Goal: Task Accomplishment & Management: Complete application form

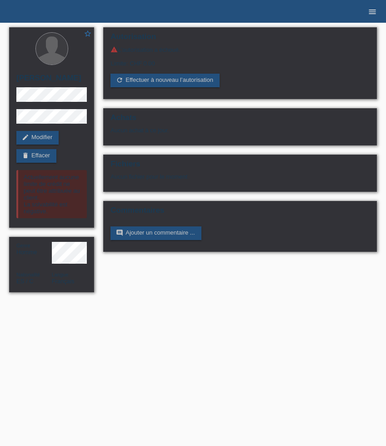
click at [369, 7] on icon "menu" at bounding box center [372, 11] width 9 height 9
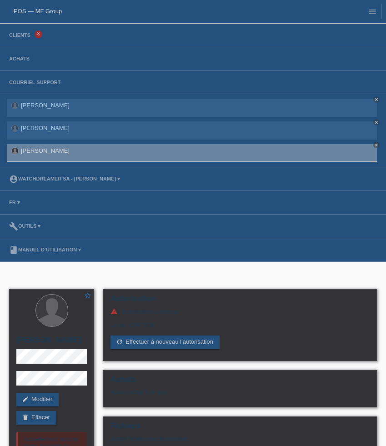
click at [23, 39] on li "Clients 3" at bounding box center [193, 36] width 386 height 24
click at [22, 36] on link "Clients" at bounding box center [20, 34] width 30 height 5
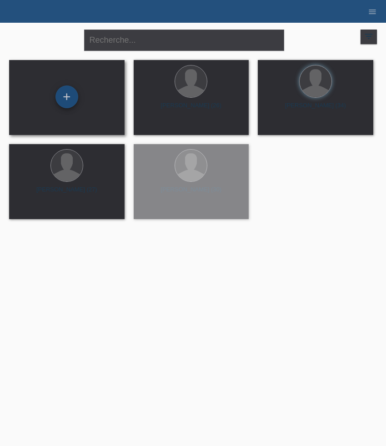
click at [73, 103] on div "+" at bounding box center [66, 96] width 23 height 23
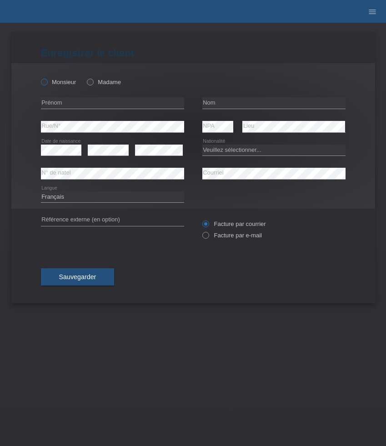
click at [64, 83] on label "Monsieur" at bounding box center [58, 82] width 35 height 7
click at [47, 83] on input "Monsieur" at bounding box center [44, 82] width 6 height 6
radio input "true"
click at [101, 85] on label "Madame" at bounding box center [104, 82] width 34 height 7
click at [93, 85] on input "Madame" at bounding box center [90, 82] width 6 height 6
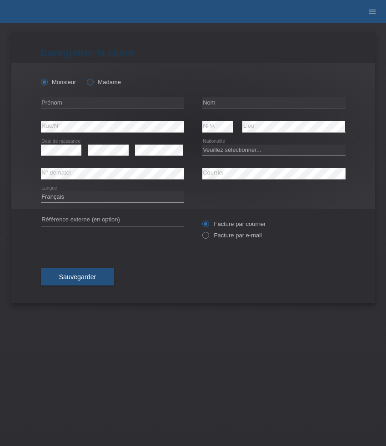
radio input "true"
click at [90, 102] on input "text" at bounding box center [112, 102] width 143 height 11
paste input "özge"
type input "özge"
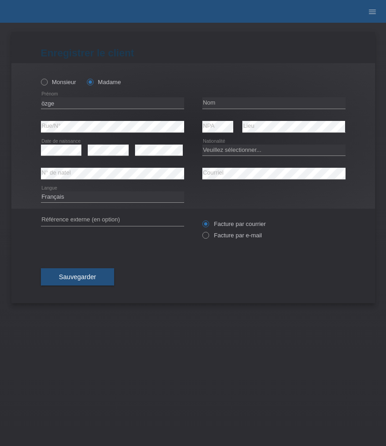
click at [262, 97] on div "error Nom" at bounding box center [273, 103] width 143 height 24
click at [227, 101] on input "text" at bounding box center [273, 102] width 143 height 11
paste input "Doran"
type input "Doran"
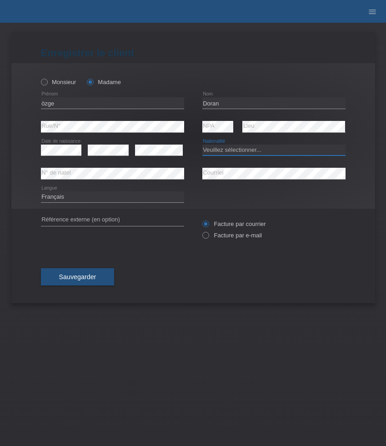
click at [238, 153] on select "Veuillez sélectionner... Suisse Allemagne Autriche Liechtenstein ------------ A…" at bounding box center [273, 150] width 143 height 11
select select "TR"
click at [202, 145] on select "Veuillez sélectionner... Suisse Allemagne Autriche Liechtenstein ------------ A…" at bounding box center [273, 150] width 143 height 11
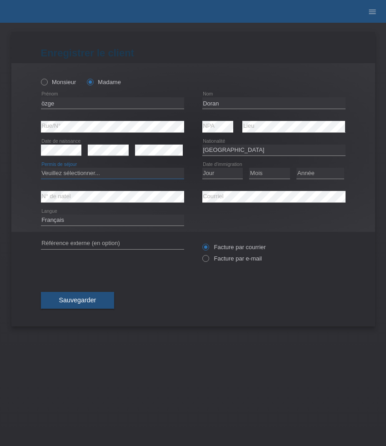
click at [141, 171] on select "Veuillez sélectionner... C B B - Statut de réfugié Autre" at bounding box center [112, 173] width 143 height 11
select select "C"
click at [41, 168] on select "Veuillez sélectionner... C B B - Statut de réfugié Autre" at bounding box center [112, 173] width 143 height 11
click at [224, 174] on select "Jour 01 02 03 04 05 06 07 08 09 10 11" at bounding box center [222, 173] width 41 height 11
select select "13"
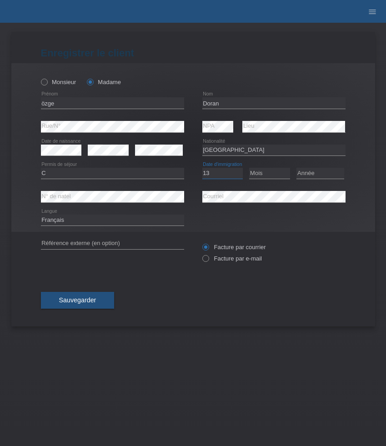
click at [202, 168] on select "Jour 01 02 03 04 05 06 07 08 09 10 11" at bounding box center [222, 173] width 41 height 11
click at [272, 176] on select "Mois 01 02 03 04 05 06 07 08 09 10 11" at bounding box center [269, 173] width 41 height 11
select select "09"
click at [249, 168] on select "Mois 01 02 03 04 05 06 07 08 09 10 11" at bounding box center [269, 173] width 41 height 11
click at [331, 175] on select "Année 2025 2024 2023 2022 2021 2020 2019 2018 2017 2016 2015 2014 2013 2012 201…" at bounding box center [320, 173] width 48 height 11
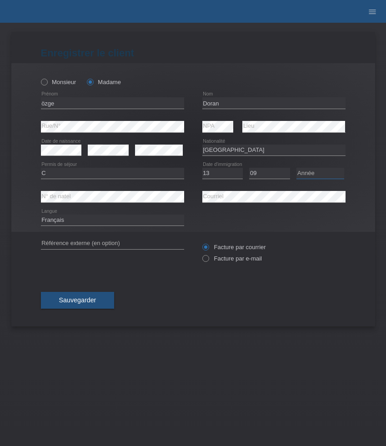
select select "1997"
click at [296, 168] on select "Année 2025 2024 2023 2022 2021 2020 2019 2018 2017 2016 2015 2014 2013 2012 201…" at bounding box center [320, 173] width 48 height 11
click at [220, 264] on div "Facture par courrier Facture par e-mail" at bounding box center [273, 252] width 143 height 23
click at [223, 260] on label "Facture par e-mail" at bounding box center [232, 258] width 60 height 7
click at [208, 260] on input "Facture par e-mail" at bounding box center [205, 260] width 6 height 11
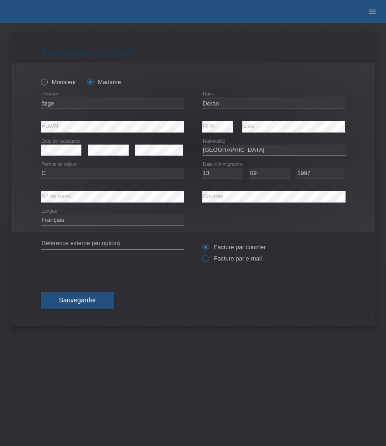
radio input "true"
click at [90, 222] on select "Deutsch Français Italiano English" at bounding box center [112, 220] width 143 height 11
click at [41, 215] on select "Deutsch Français Italiano English" at bounding box center [112, 220] width 143 height 11
click at [91, 217] on select "Deutsch Français Italiano English" at bounding box center [112, 220] width 143 height 11
select select "de"
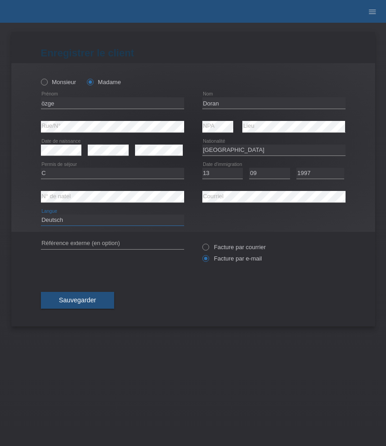
click at [41, 215] on select "Deutsch Français Italiano English" at bounding box center [112, 220] width 143 height 11
click at [91, 301] on span "Sauvegarder" at bounding box center [77, 299] width 37 height 7
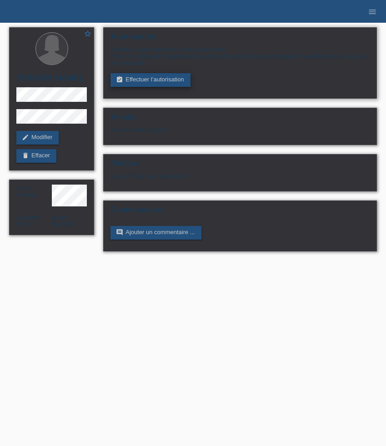
click at [166, 87] on link "assignment_turned_in Effectuer l’autorisation" at bounding box center [150, 80] width 80 height 14
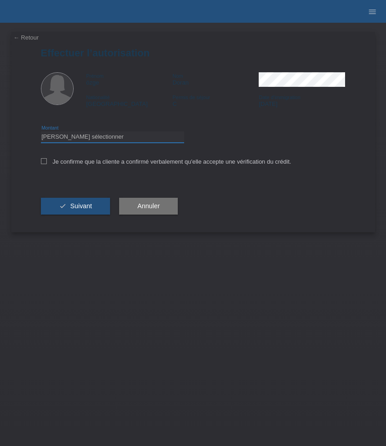
click at [152, 139] on select "Veuillez sélectionner CHF 1.00 - CHF 499.00 CHF 500.00 - CHF 1'999.00 CHF 2'000…" at bounding box center [112, 136] width 143 height 11
select select "3"
click at [41, 133] on select "Veuillez sélectionner CHF 1.00 - CHF 499.00 CHF 500.00 - CHF 1'999.00 CHF 2'000…" at bounding box center [112, 136] width 143 height 11
click at [153, 161] on label "Je confirme que la cliente a confirmé verbalement qu'elle accepte une vérificat…" at bounding box center [166, 161] width 250 height 7
click at [47, 161] on input "Je confirme que la cliente a confirmé verbalement qu'elle accepte une vérificat…" at bounding box center [44, 161] width 6 height 6
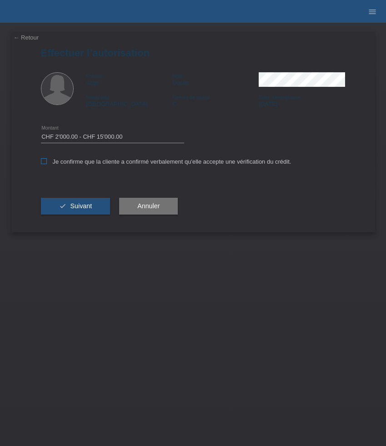
checkbox input "true"
click at [80, 209] on span "Suivant" at bounding box center [81, 205] width 22 height 7
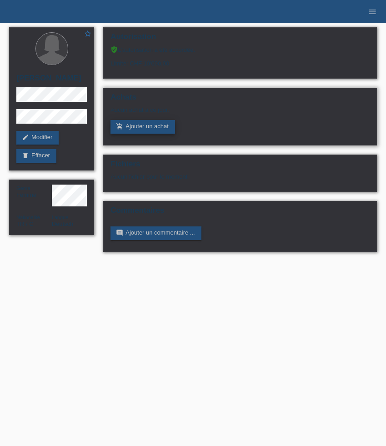
click at [163, 129] on link "add_shopping_cart Ajouter un achat" at bounding box center [142, 127] width 65 height 14
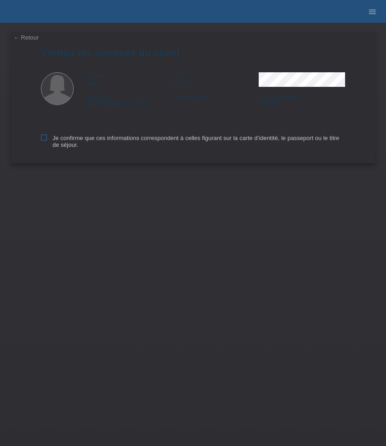
click at [70, 141] on label "Je confirme que ces informations correspondent à celles figurant sur la carte d…" at bounding box center [193, 142] width 305 height 14
click at [47, 140] on input "Je confirme que ces informations correspondent à celles figurant sur la carte d…" at bounding box center [44, 138] width 6 height 6
checkbox input "true"
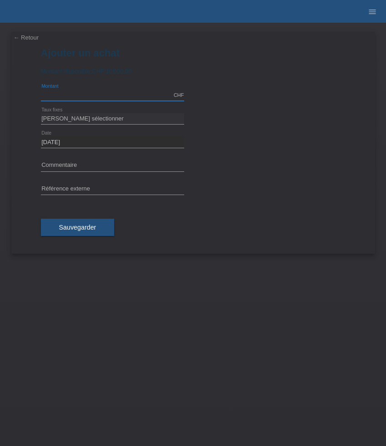
click at [99, 98] on input "text" at bounding box center [112, 95] width 143 height 11
type input "9400.00"
click at [106, 120] on select "[PERSON_NAME] sélectionner 6 versements 12 versements 24 versements 36 versemen…" at bounding box center [112, 118] width 143 height 11
select select "626"
click at [41, 113] on select "[PERSON_NAME] sélectionner 6 versements 12 versements 24 versements 36 versemen…" at bounding box center [112, 118] width 143 height 11
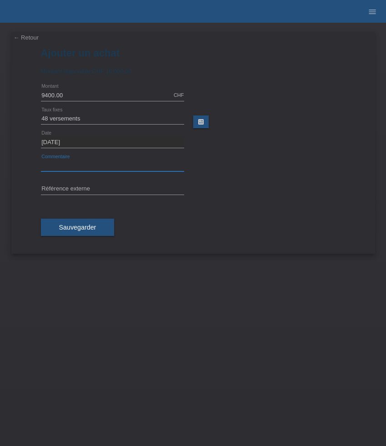
click at [81, 163] on input "text" at bounding box center [112, 165] width 143 height 11
paste input "Rolex Datejust 78274 - 31mm 78274"
type input "Rolex Datejust 78274 - 31mm 78274"
click at [95, 187] on input "text" at bounding box center [112, 189] width 143 height 11
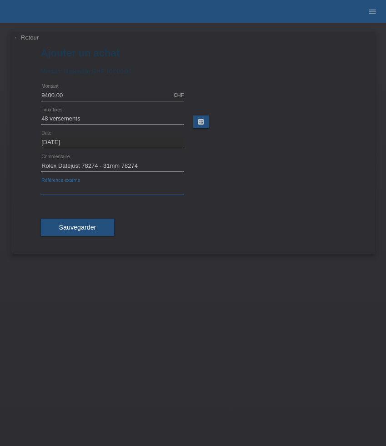
paste input "526035"
type input "526035"
click at [84, 232] on button "Sauvegarder" at bounding box center [78, 227] width 74 height 17
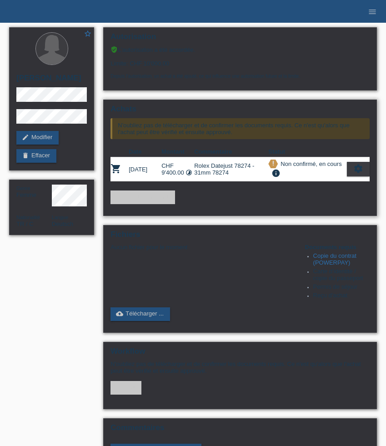
click at [359, 173] on icon "settings" at bounding box center [358, 169] width 10 height 10
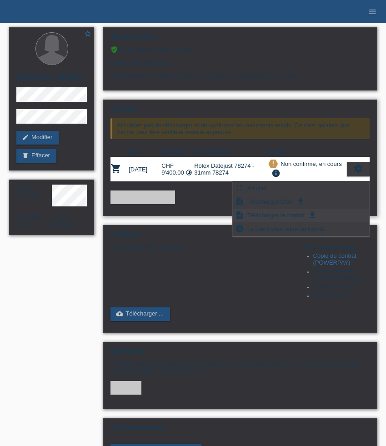
click at [290, 215] on span "Télécharger le contrat" at bounding box center [276, 215] width 60 height 11
